Goal: Find specific page/section: Find specific page/section

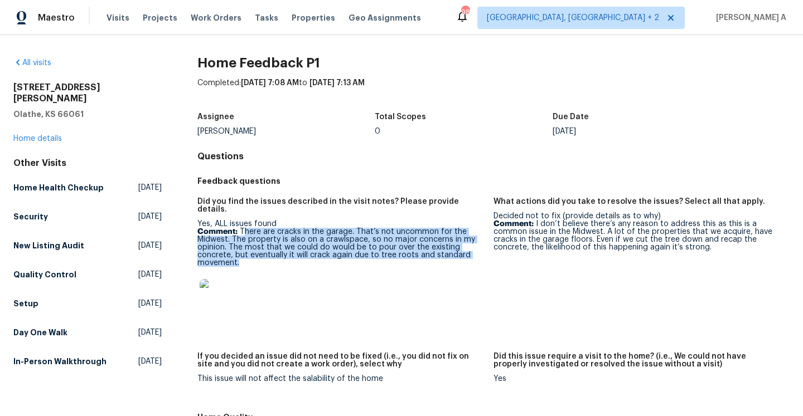
drag, startPoint x: 244, startPoint y: 224, endPoint x: 273, endPoint y: 253, distance: 40.2
click at [273, 253] on p "Comment: There are cracks in the garage. That’s not uncommon for the Midwest. T…" at bounding box center [340, 247] width 287 height 39
copy p "here are cracks in the garage. That’s not uncommon for the Midwest. The propert…"
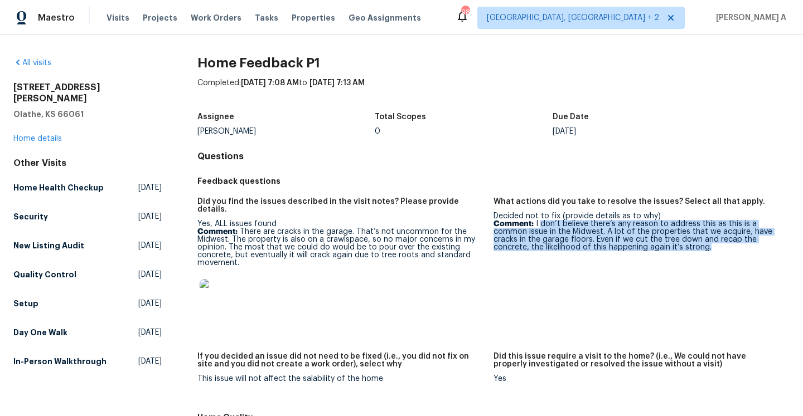
drag, startPoint x: 539, startPoint y: 225, endPoint x: 719, endPoint y: 253, distance: 181.6
click at [719, 253] on figure "What actions did you take to resolve the issues? Select all that apply. Decided…" at bounding box center [641, 269] width 296 height 142
copy p "don’t believe there’s any reason to address this as this is a common issue in t…"
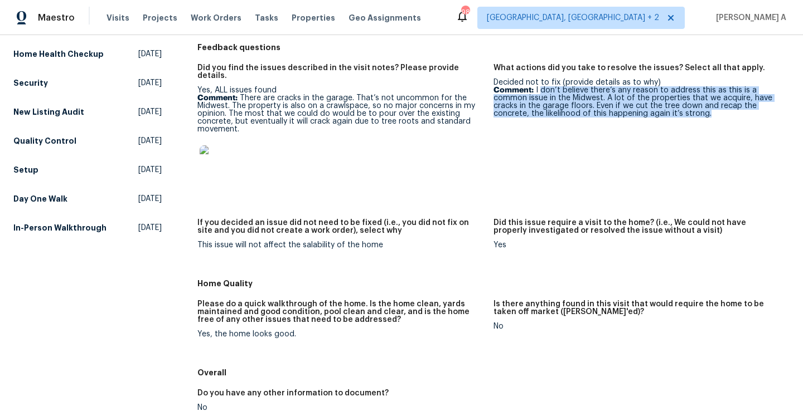
scroll to position [250, 0]
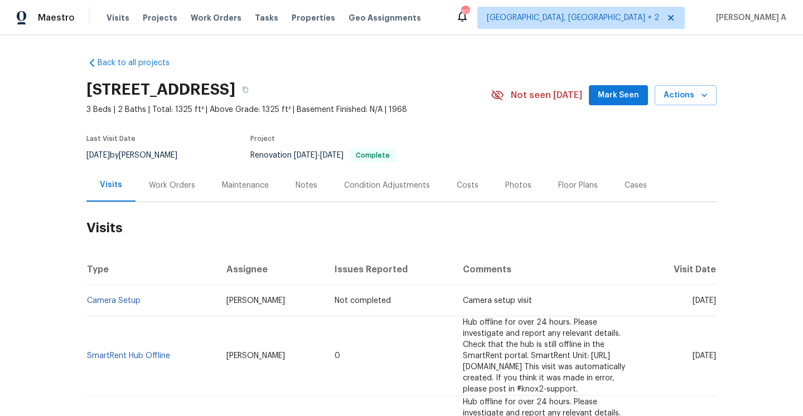
click at [193, 186] on div "Work Orders" at bounding box center [171, 185] width 73 height 33
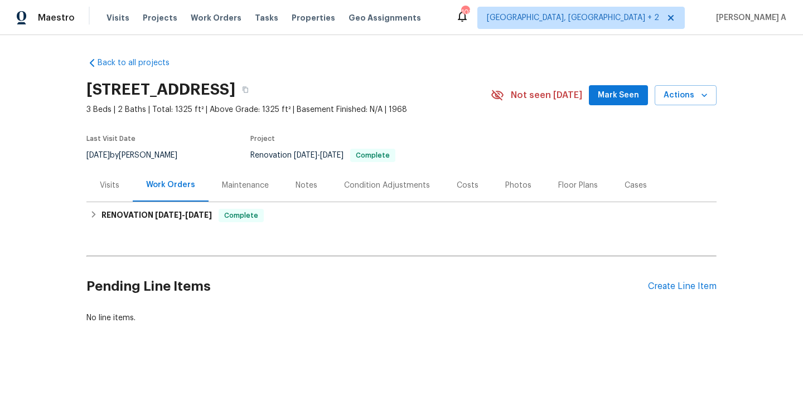
click at [123, 177] on div "Visits" at bounding box center [109, 185] width 46 height 33
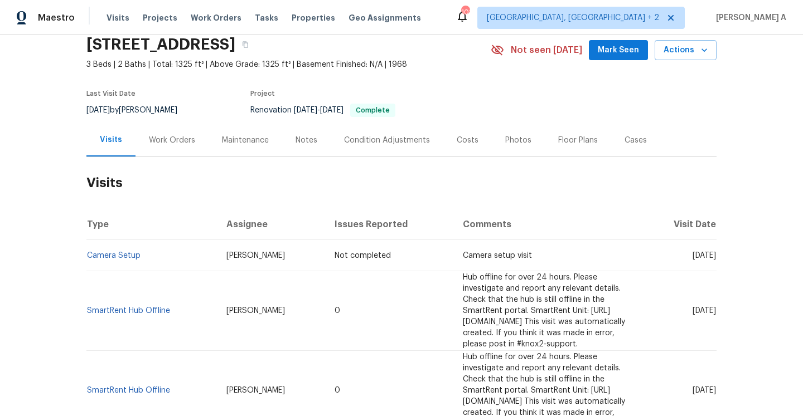
scroll to position [62, 0]
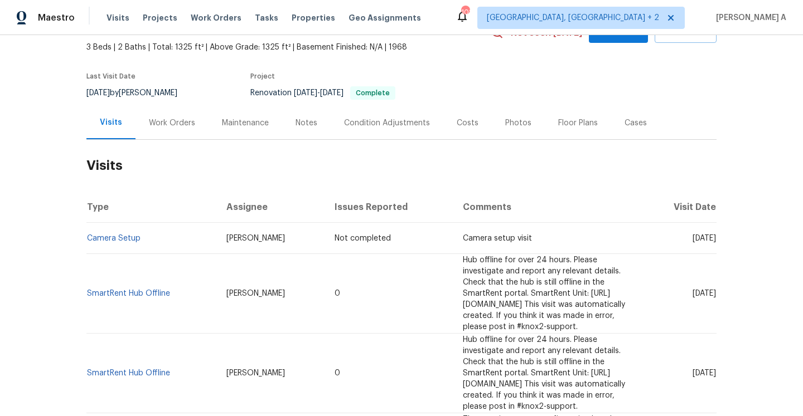
click at [519, 139] on div "Visits Work Orders Maintenance Notes Condition Adjustments Costs Photos Floor P…" at bounding box center [401, 122] width 630 height 33
